Goal: Task Accomplishment & Management: Use online tool/utility

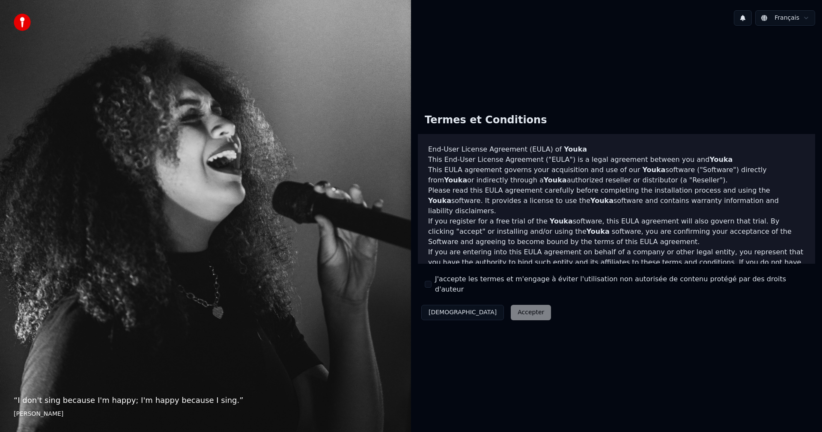
click at [443, 287] on label "J'accepte les termes et m'engage à éviter l'utilisation non autorisée de conten…" at bounding box center [621, 284] width 373 height 21
click at [431, 287] on button "J'accepte les termes et m'engage à éviter l'utilisation non autorisée de conten…" at bounding box center [428, 284] width 7 height 7
drag, startPoint x: 486, startPoint y: 314, endPoint x: 486, endPoint y: 306, distance: 8.6
click at [511, 306] on button "Accepter" at bounding box center [531, 312] width 40 height 15
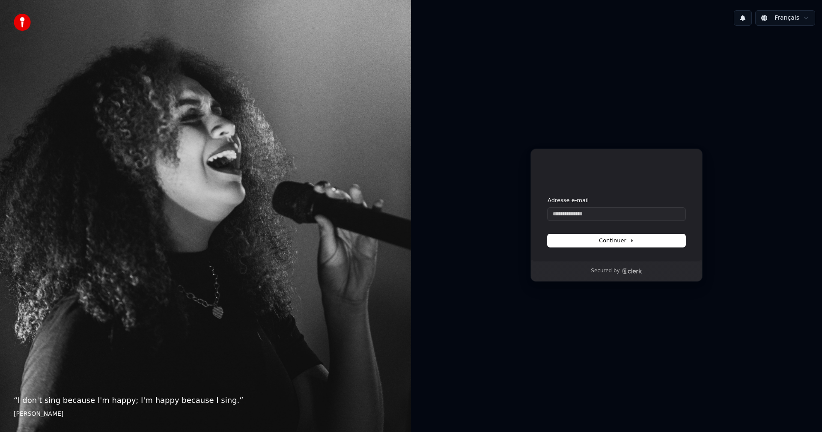
click at [486, 306] on div "Continuer avec Google ou Adresse e-mail Continuer Secured by" at bounding box center [616, 215] width 411 height 365
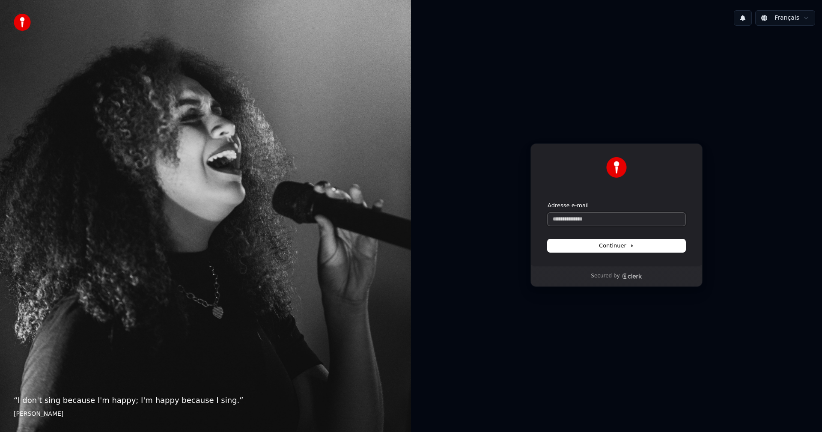
click at [586, 217] on input "Adresse e-mail" at bounding box center [616, 219] width 138 height 13
click at [591, 225] on input "Adresse e-mail" at bounding box center [616, 219] width 138 height 13
click at [592, 216] on input "Adresse e-mail" at bounding box center [616, 219] width 138 height 13
type input "*"
click at [547, 202] on button "submit" at bounding box center [547, 202] width 0 height 0
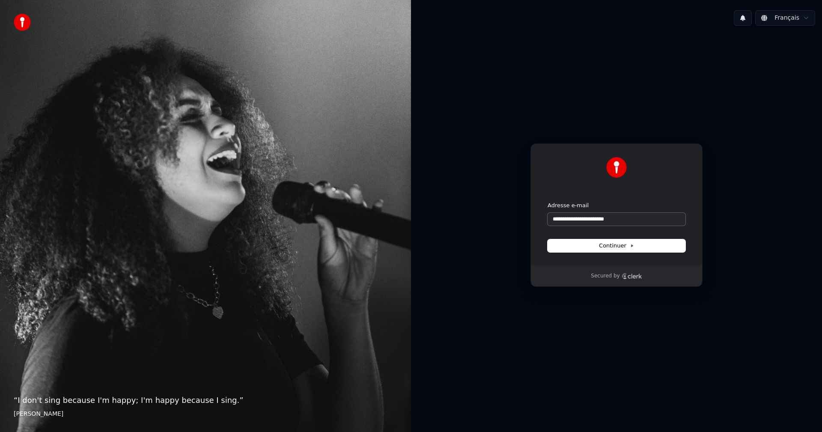
type input "**********"
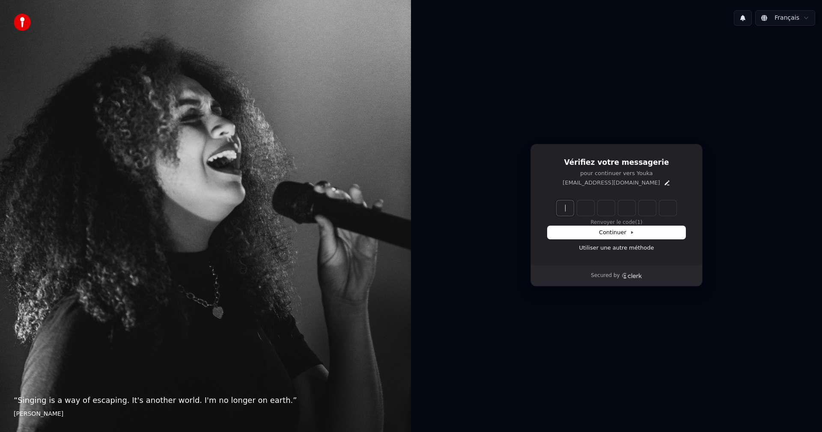
click at [570, 212] on input "Enter verification code" at bounding box center [624, 207] width 137 height 15
paste input "******"
type input "******"
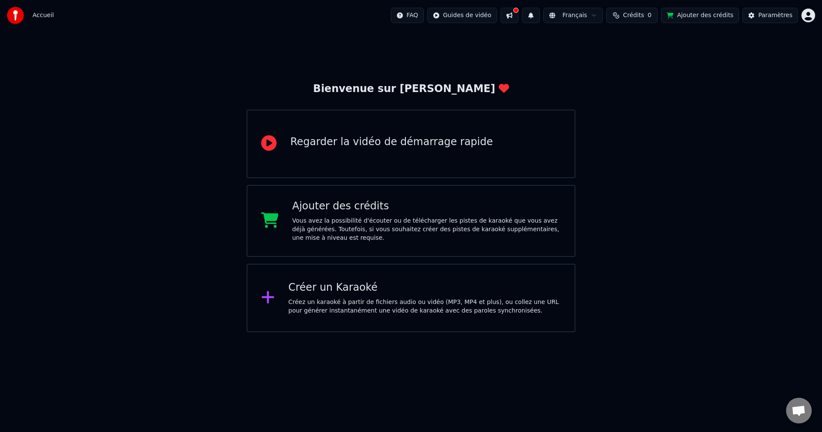
click at [471, 285] on div "Créer un Karaoké" at bounding box center [424, 288] width 273 height 14
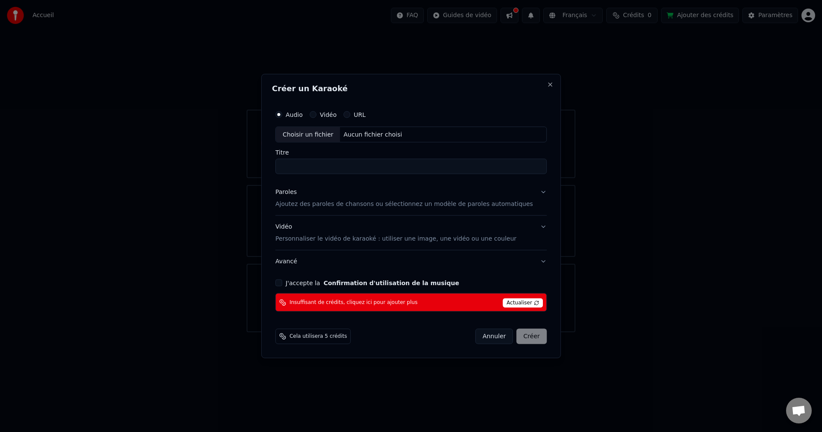
click at [361, 116] on div "URL" at bounding box center [354, 114] width 22 height 7
click at [350, 114] on button "URL" at bounding box center [346, 114] width 7 height 7
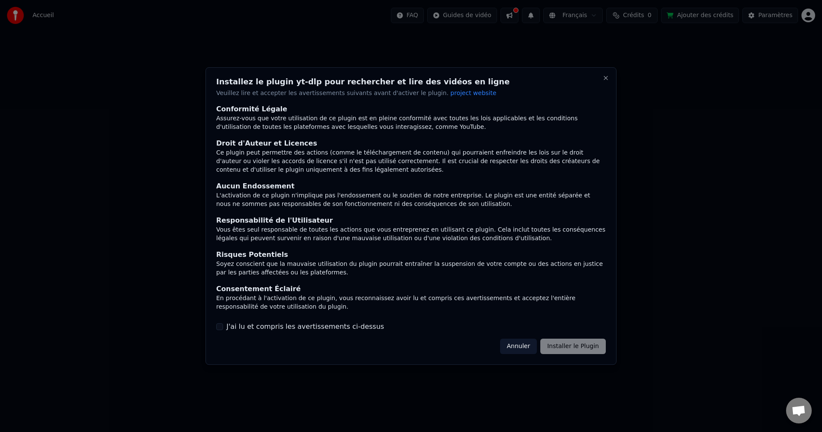
click at [359, 115] on div "Assurez-vous que votre utilisation de ce plugin est en pleine conformité avec t…" at bounding box center [410, 123] width 389 height 17
click at [551, 343] on div "Annuler Installer le Plugin" at bounding box center [553, 345] width 106 height 15
click at [338, 328] on label "J'ai lu et compris les avertissements ci-dessus" at bounding box center [304, 326] width 157 height 10
click at [223, 328] on button "J'ai lu et compris les avertissements ci-dessus" at bounding box center [219, 326] width 7 height 7
click at [561, 345] on button "Installer le Plugin" at bounding box center [572, 345] width 65 height 15
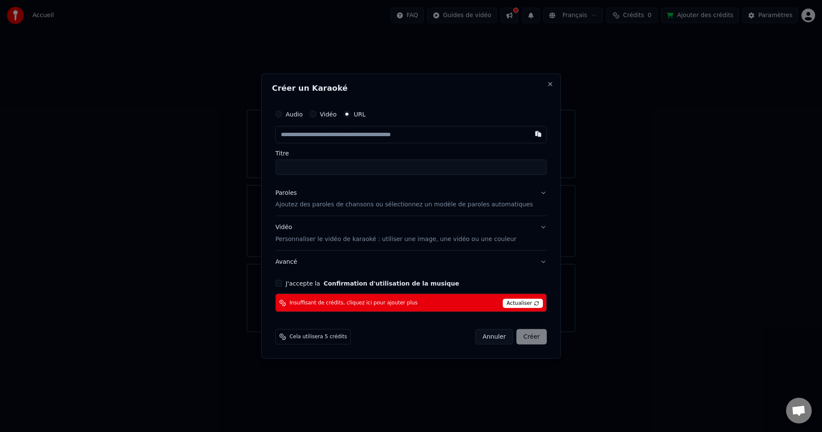
click at [471, 133] on input "text" at bounding box center [410, 134] width 271 height 17
click at [502, 302] on span "Actualiser" at bounding box center [522, 303] width 40 height 9
click at [495, 335] on button "Annuler" at bounding box center [494, 336] width 38 height 15
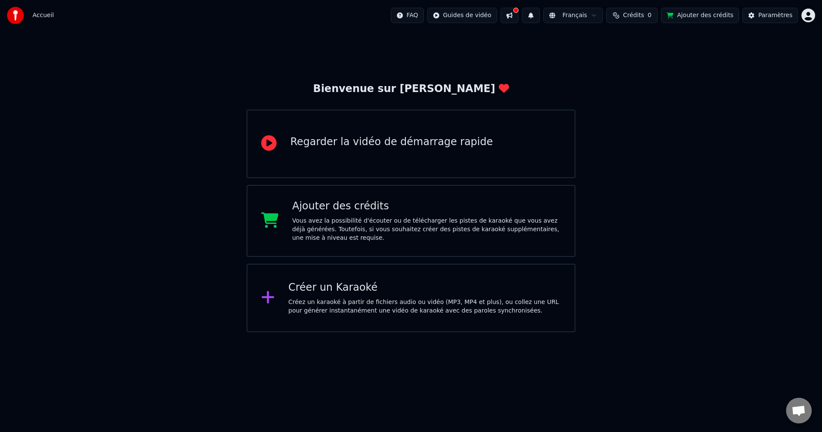
click at [518, 18] on button at bounding box center [509, 15] width 18 height 15
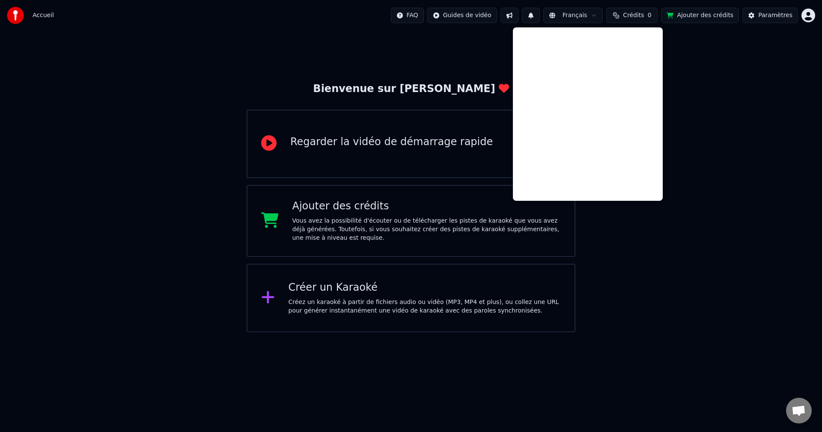
click at [642, 14] on span "Crédits" at bounding box center [633, 15] width 21 height 9
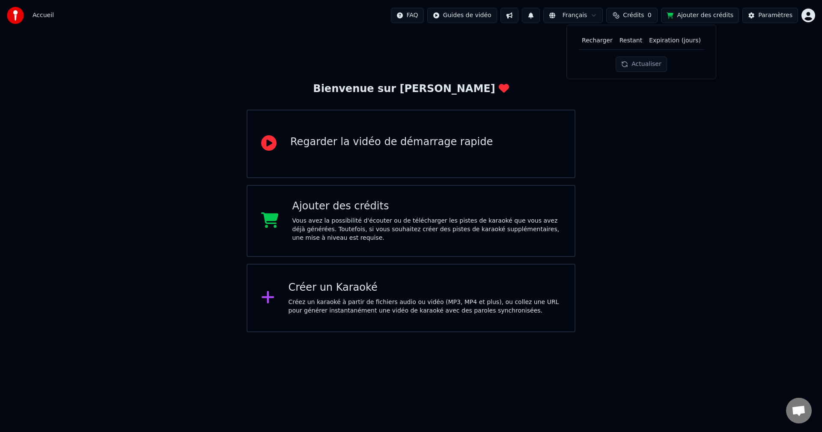
click at [669, 45] on th "Expiration (jours)" at bounding box center [674, 40] width 59 height 17
click at [640, 64] on button "Actualiser" at bounding box center [640, 63] width 51 height 15
click at [644, 13] on span "Crédits" at bounding box center [633, 15] width 21 height 9
click at [682, 16] on button "Ajouter des crédits" at bounding box center [700, 15] width 78 height 15
